Goal: Task Accomplishment & Management: Use online tool/utility

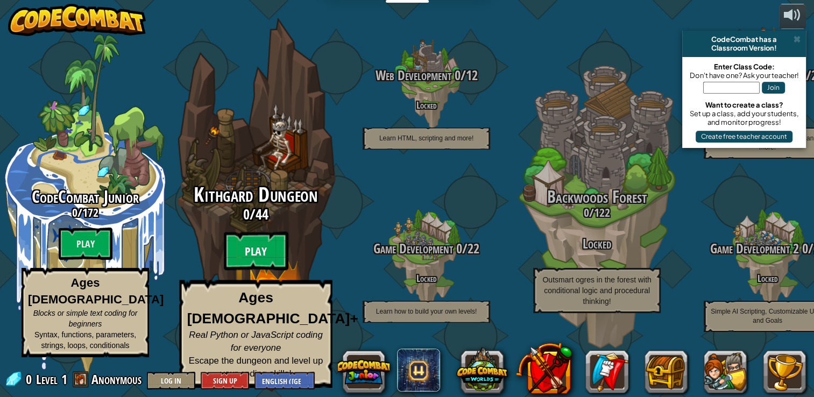
click at [259, 270] on btn "Play" at bounding box center [256, 251] width 65 height 39
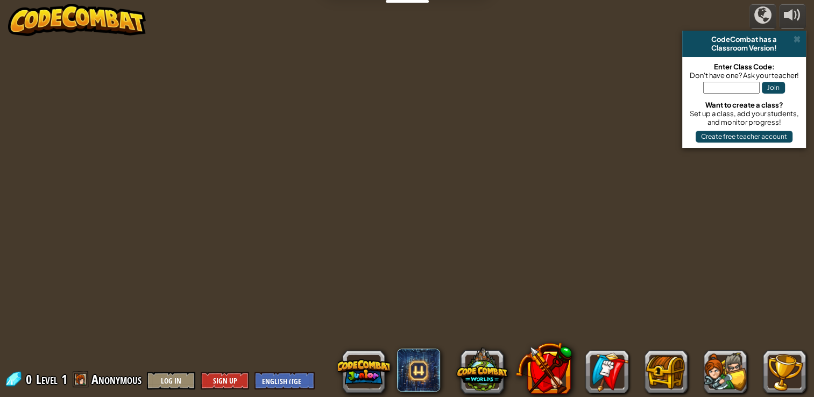
drag, startPoint x: 797, startPoint y: 36, endPoint x: 526, endPoint y: 169, distance: 301.8
click at [526, 169] on div at bounding box center [406, 198] width 607 height 397
click at [795, 40] on span at bounding box center [796, 39] width 7 height 9
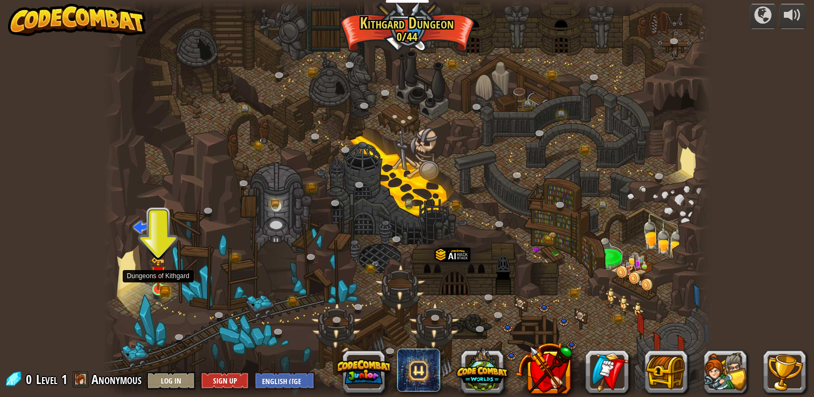
click at [161, 289] on img at bounding box center [158, 272] width 15 height 33
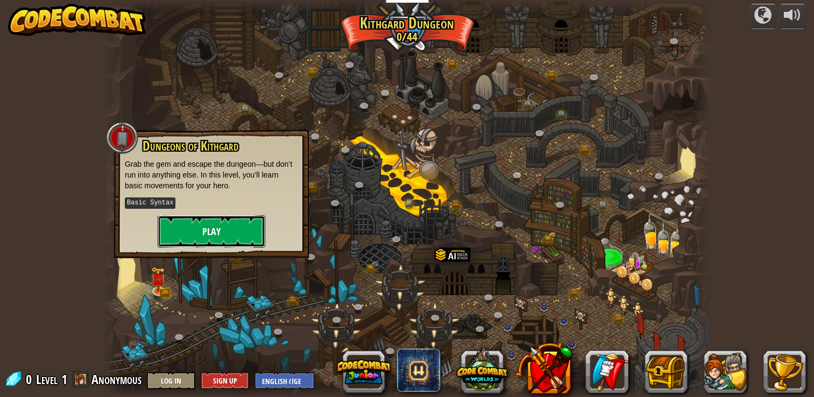
click at [175, 237] on button "Play" at bounding box center [212, 231] width 108 height 32
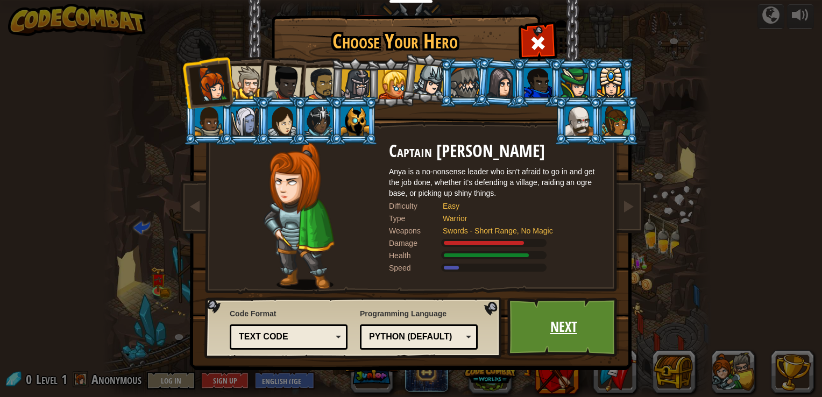
click at [572, 340] on link "Next" at bounding box center [563, 326] width 112 height 59
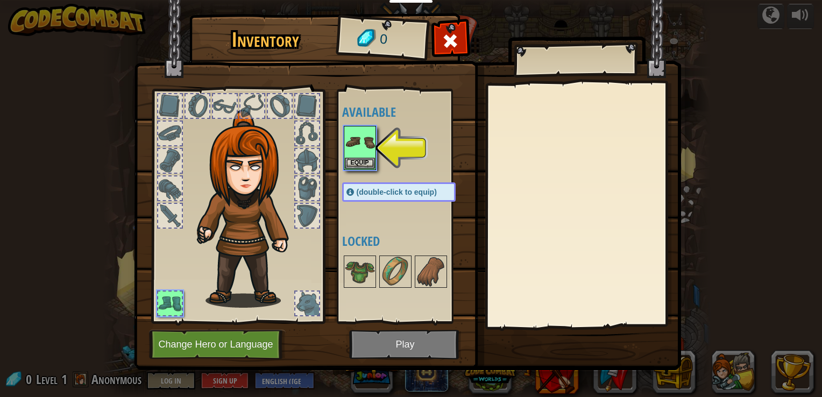
click at [422, 349] on img at bounding box center [407, 175] width 547 height 390
click at [361, 153] on img at bounding box center [360, 142] width 30 height 30
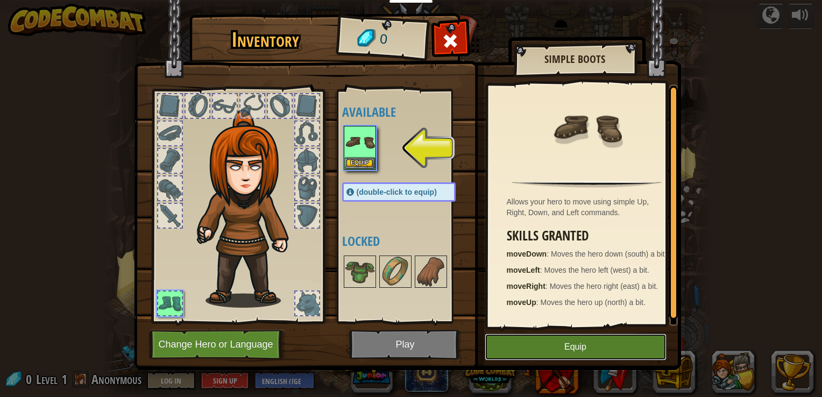
click at [534, 353] on button "Equip" at bounding box center [575, 346] width 182 height 27
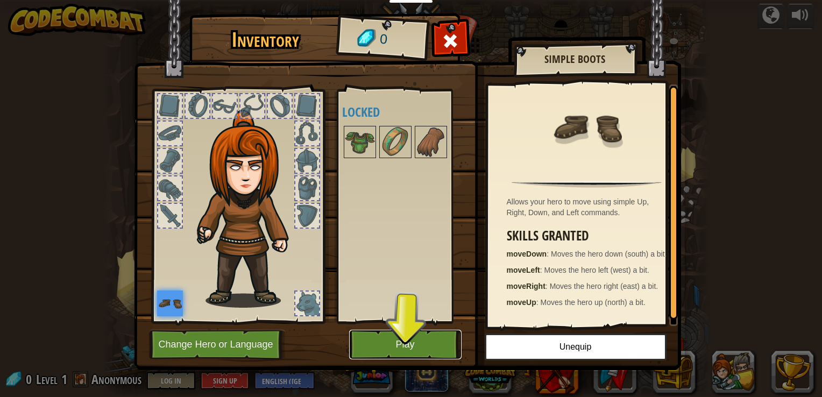
click at [428, 348] on button "Play" at bounding box center [405, 345] width 112 height 30
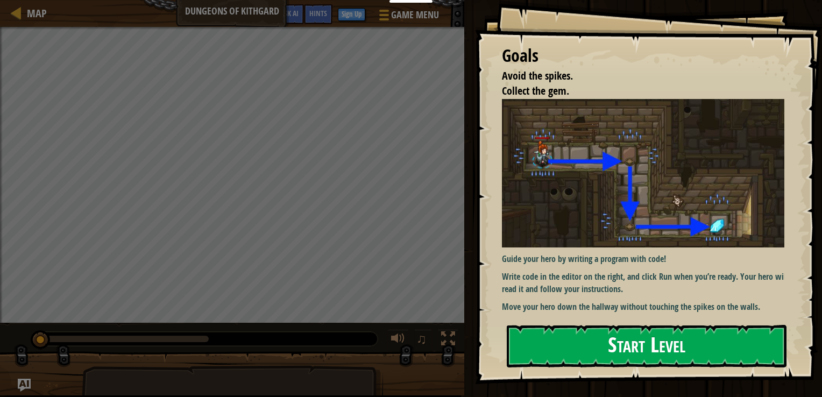
click at [596, 193] on img at bounding box center [647, 173] width 290 height 148
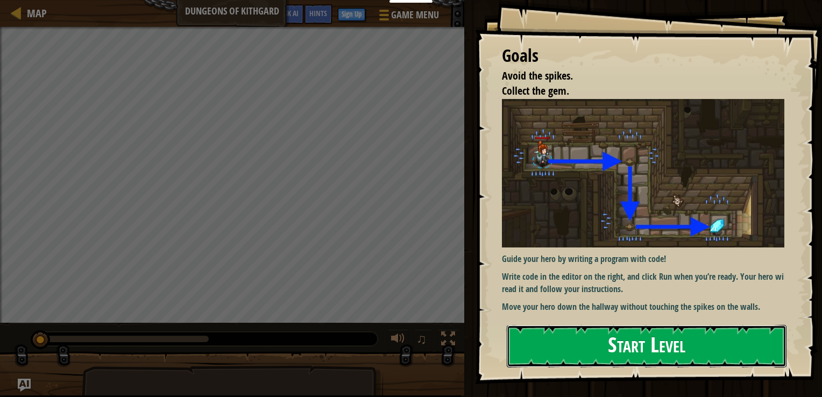
click at [622, 345] on button "Start Level" at bounding box center [646, 346] width 280 height 42
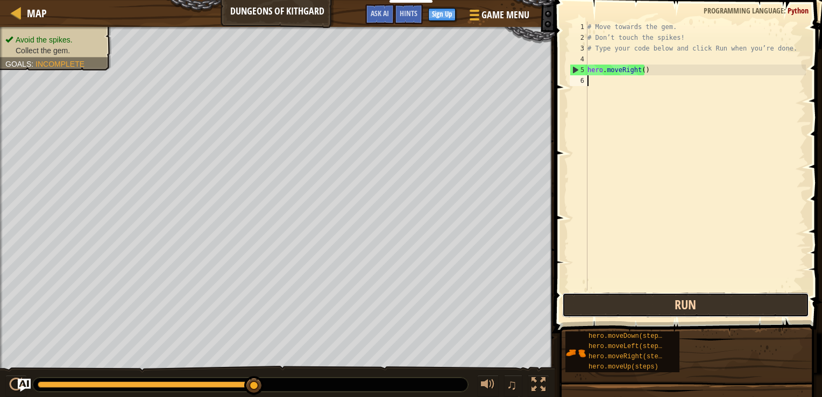
click at [674, 308] on button "Run" at bounding box center [685, 304] width 247 height 25
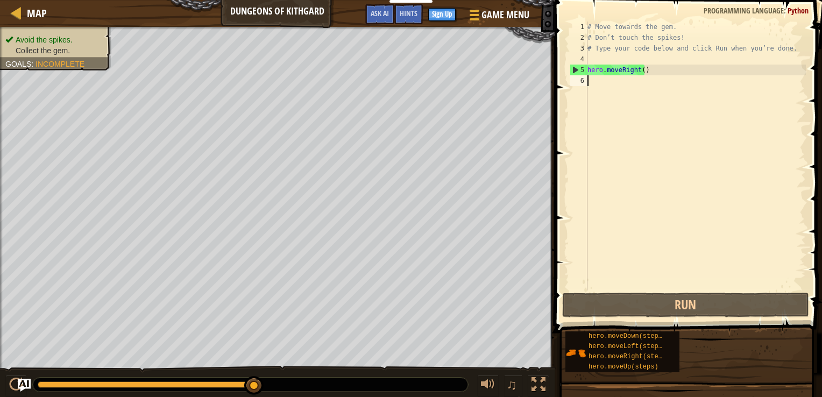
type textarea "g"
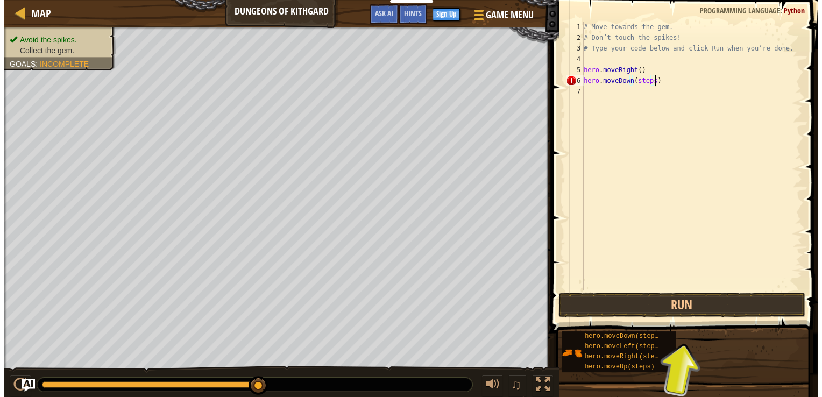
scroll to position [5, 5]
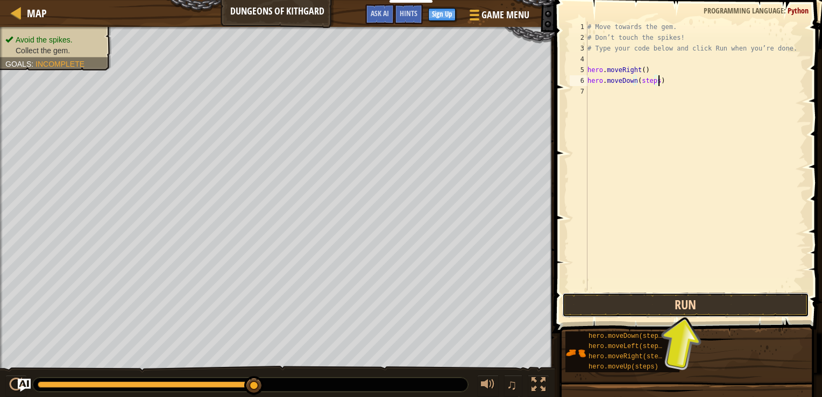
click at [688, 298] on button "Run" at bounding box center [685, 304] width 247 height 25
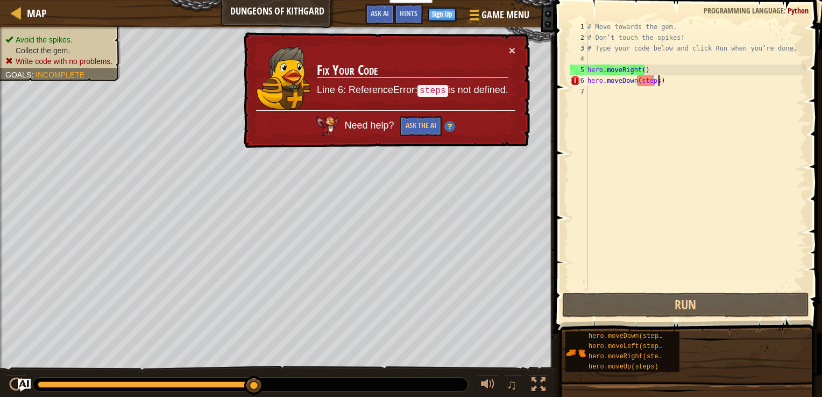
click at [660, 79] on div "# Move towards the gem. # Don’t touch the spikes! # Type your code below and cl…" at bounding box center [695, 167] width 220 height 290
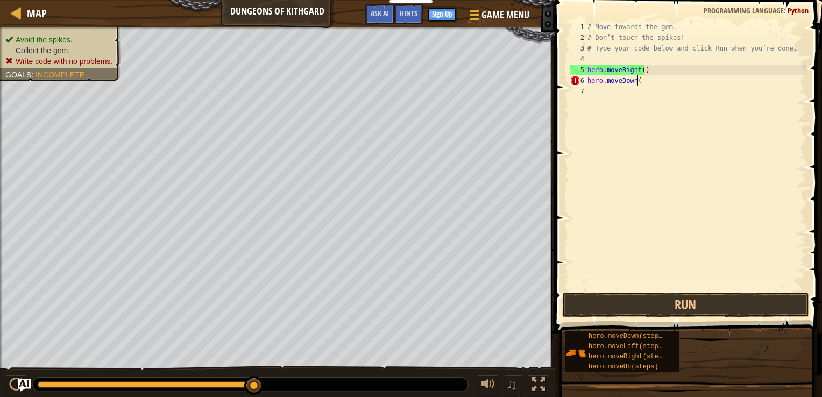
scroll to position [5, 3]
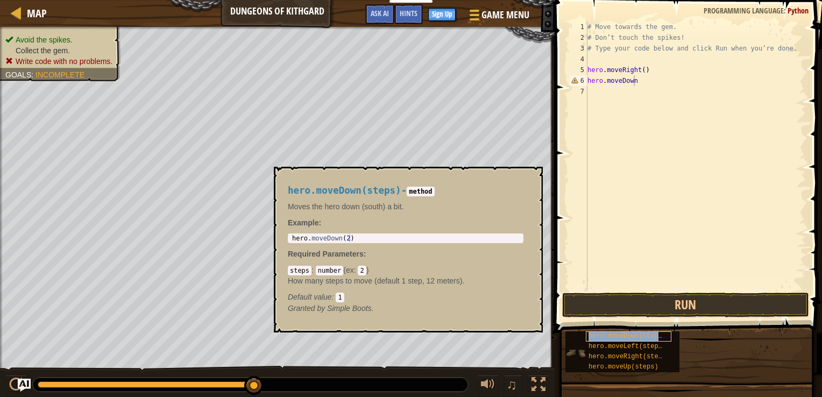
click at [644, 338] on span "hero.moveDown(steps)" at bounding box center [626, 336] width 77 height 8
type textarea "hero.moveDown()"
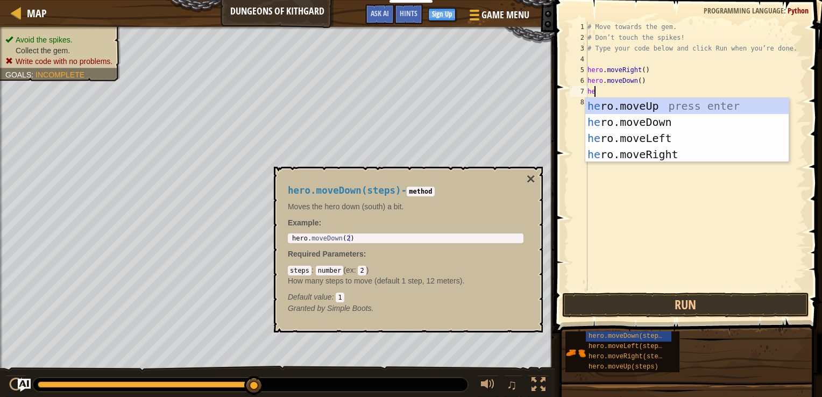
type textarea "hero"
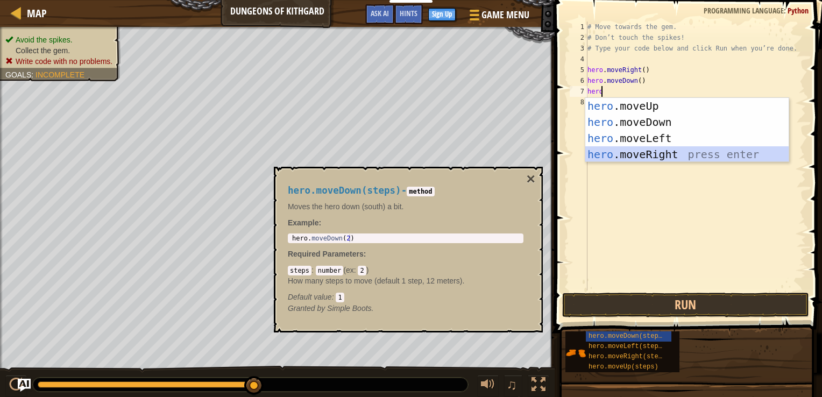
click at [668, 150] on div "hero .moveUp press enter hero .moveDown press enter hero .moveLeft press enter …" at bounding box center [686, 146] width 203 height 97
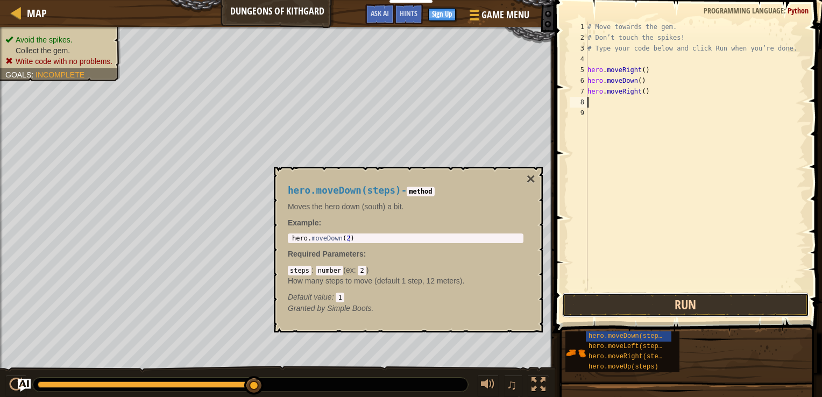
click at [679, 298] on button "Run" at bounding box center [685, 304] width 247 height 25
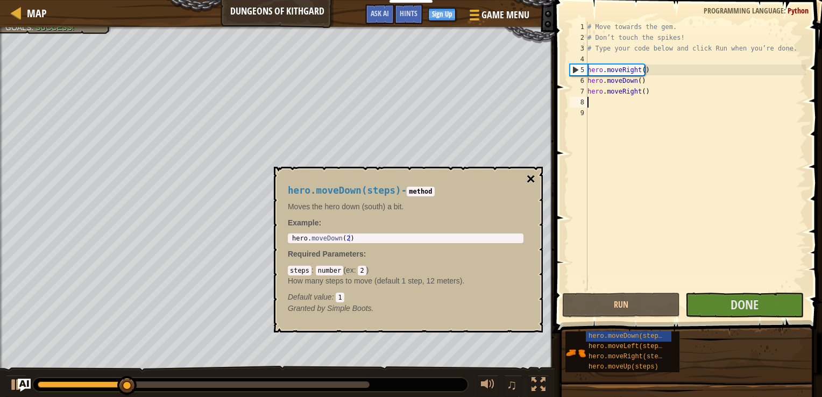
click at [530, 181] on button "×" at bounding box center [530, 179] width 9 height 15
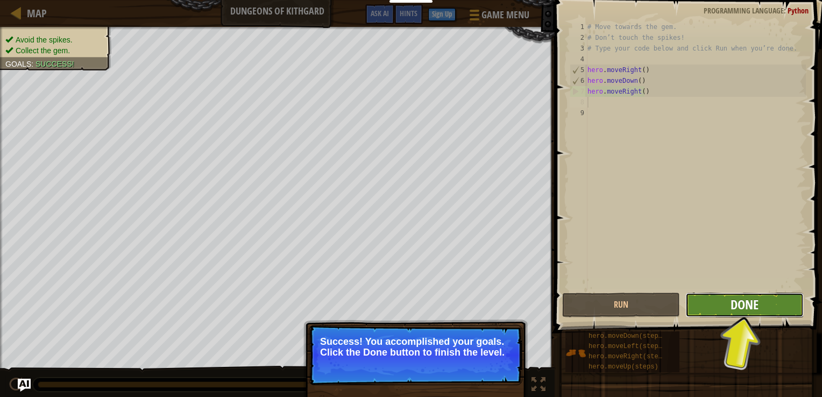
click at [738, 305] on span "Done" at bounding box center [744, 304] width 28 height 17
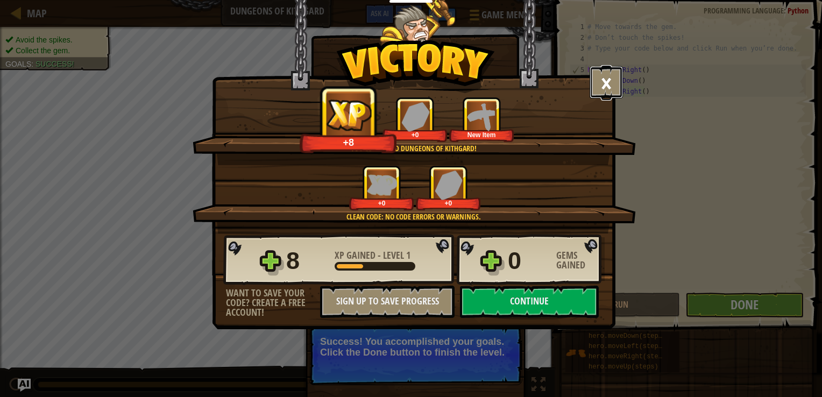
click at [602, 76] on button "×" at bounding box center [605, 82] width 33 height 32
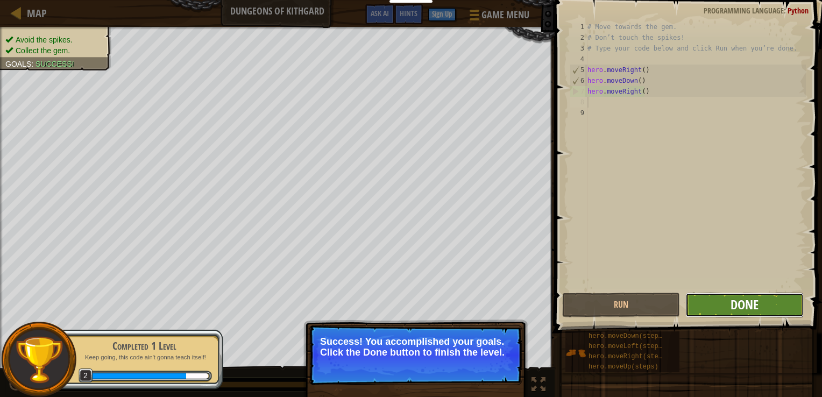
click at [740, 300] on span "Done" at bounding box center [744, 304] width 28 height 17
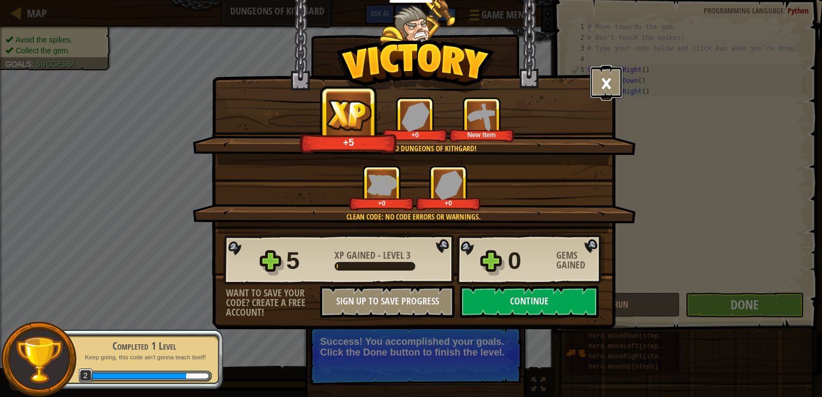
click at [608, 87] on button "×" at bounding box center [605, 82] width 33 height 32
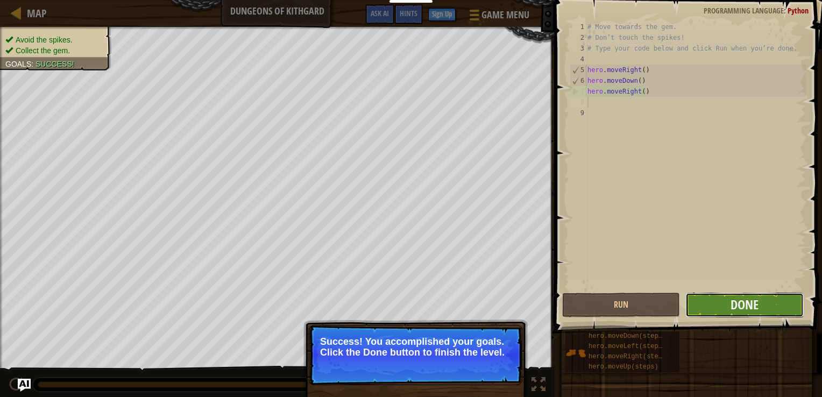
click at [719, 299] on button "Done" at bounding box center [744, 304] width 118 height 25
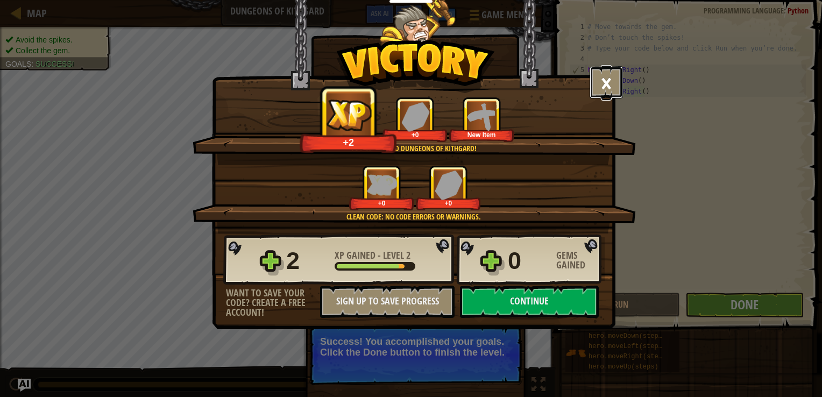
click at [600, 76] on button "×" at bounding box center [605, 82] width 33 height 32
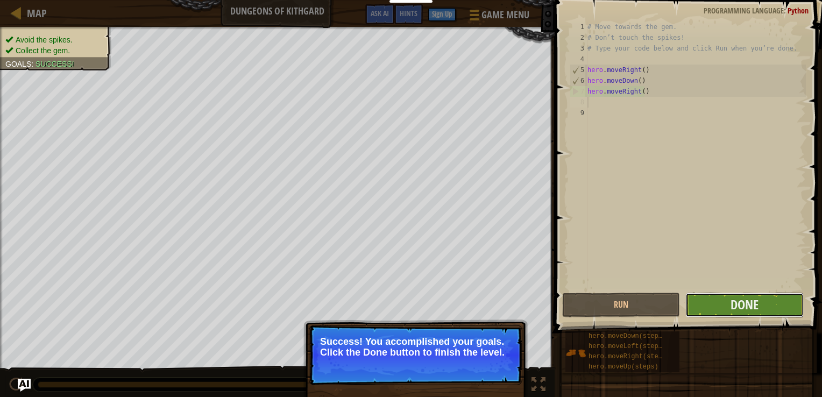
click at [703, 313] on button "Done" at bounding box center [744, 304] width 118 height 25
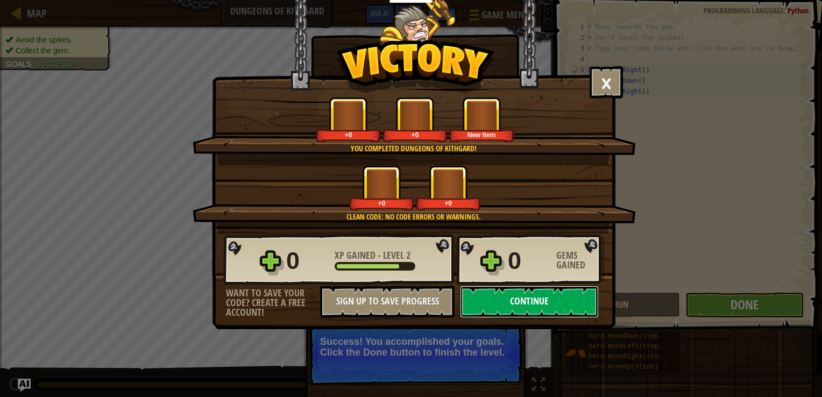
click at [494, 304] on button "Continue" at bounding box center [529, 302] width 139 height 32
